Goal: Task Accomplishment & Management: Complete application form

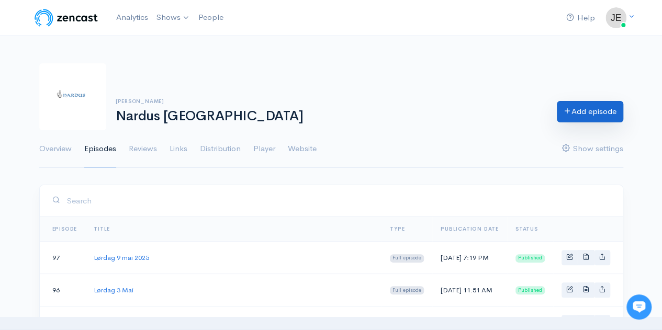
click at [597, 118] on link "Add episode" at bounding box center [590, 111] width 66 height 21
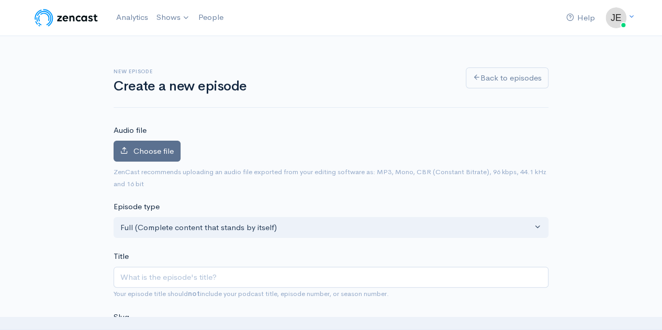
click at [179, 155] on label "Choose file" at bounding box center [146, 151] width 67 height 21
click at [0, 0] on input "Choose file" at bounding box center [0, 0] width 0 height 0
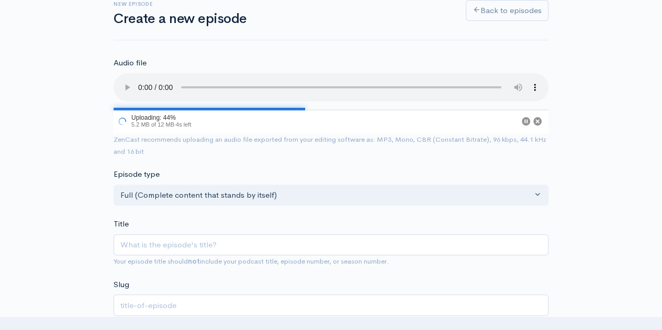
scroll to position [69, 0]
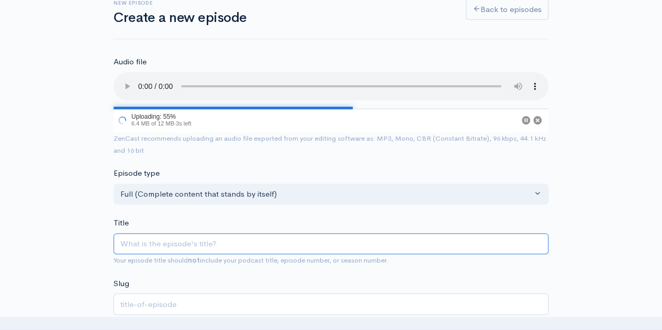
click at [135, 242] on input "Title" at bounding box center [330, 243] width 435 height 21
type input "F"
type input "f"
type input "Fre"
type input "fr"
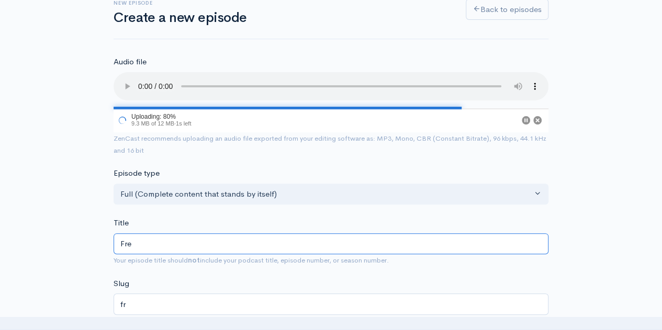
type input "[PERSON_NAME]"
type input "fre"
type input "[PERSON_NAME]"
type input "Fredag"
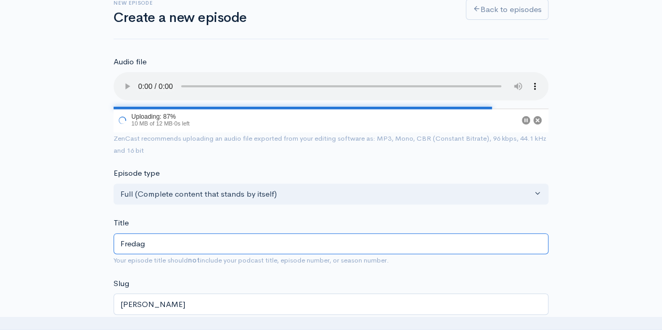
type input "fredag"
type input "Fredag 1"
type input "fredag-1"
type input "Fredag 16"
type input "fredag-16"
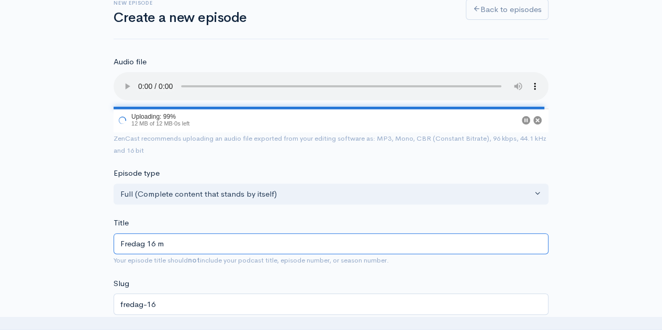
type input "Fredag 16 ma"
type input "fredag-16-ma"
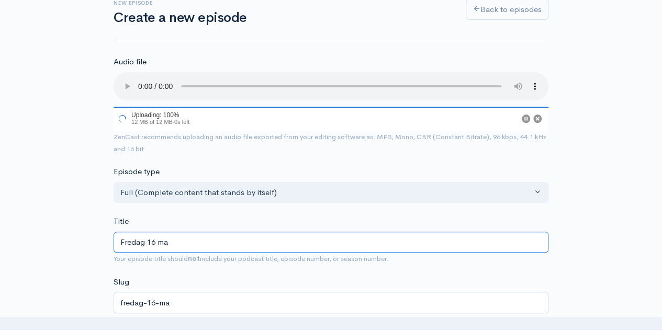
type input "Fredag 16 mai"
type input "fredag-16-mai"
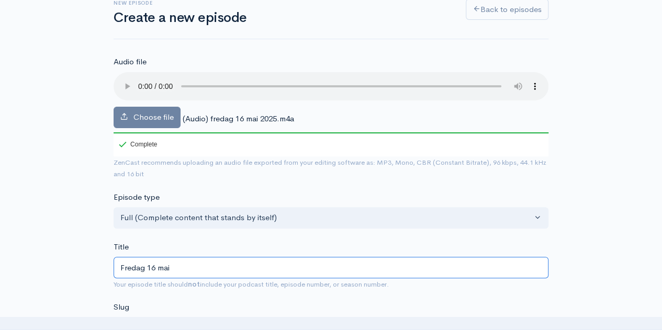
type input "Fredag 16 mai 2"
type input "fredag-16-mai-2"
type input "Fredag 16 mai 202"
type input "fredag-16-mai-202"
type input "Fredag 16 mai 2025"
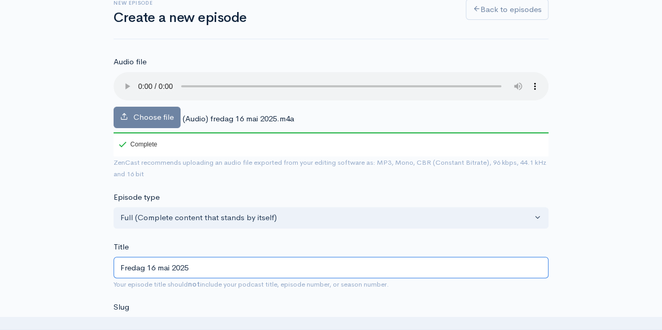
type input "fredag-16-mai-2025"
type input "Fredag 16 mai 2025"
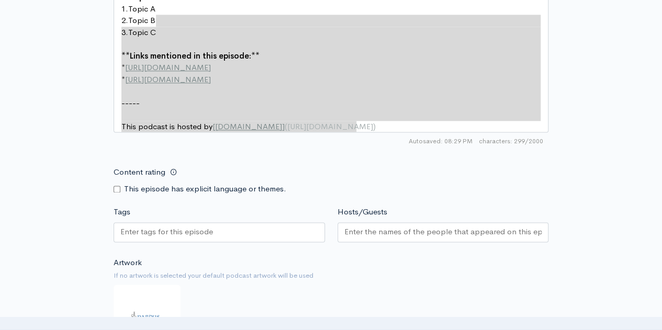
scroll to position [608, 0]
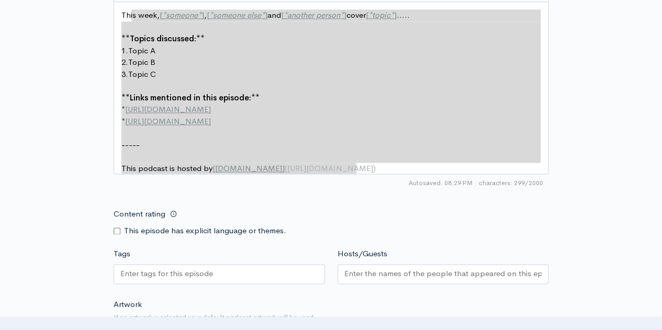
type textarea "This week, [*someone*], [*someone else*] and [*another person*] cover [*topic*]…"
drag, startPoint x: 360, startPoint y: 132, endPoint x: 131, endPoint y: 6, distance: 261.7
click at [131, 7] on div "x This week, [ * someone * ] , [ * someone else * ] and [ * another person * ] …" at bounding box center [343, 100] width 449 height 187
drag, startPoint x: 366, startPoint y: 171, endPoint x: 137, endPoint y: 17, distance: 275.9
type textarea "\"
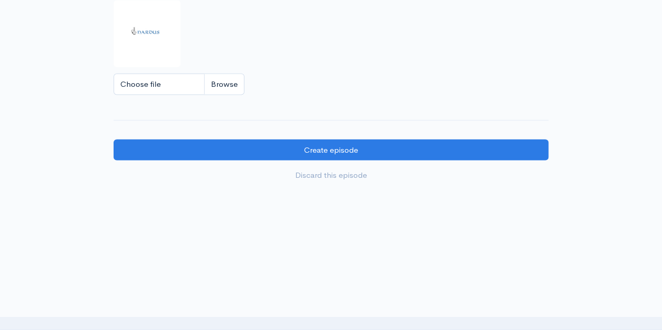
scroll to position [929, 0]
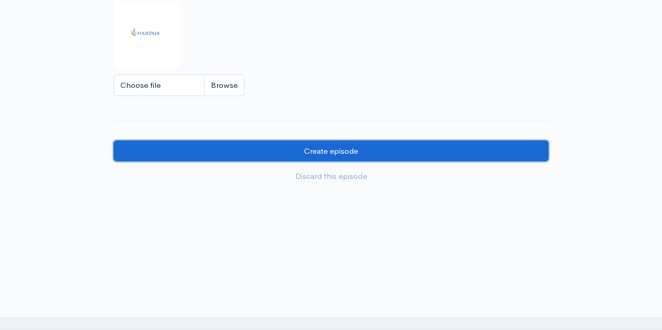
click at [286, 152] on input "Create episode" at bounding box center [330, 150] width 435 height 21
